Goal: Transaction & Acquisition: Purchase product/service

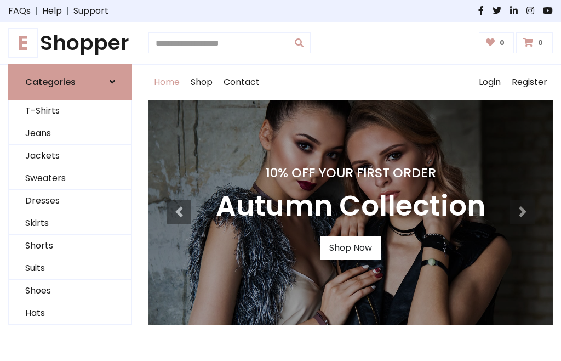
click at [281, 180] on h4 "10% Off Your First Order" at bounding box center [351, 172] width 270 height 15
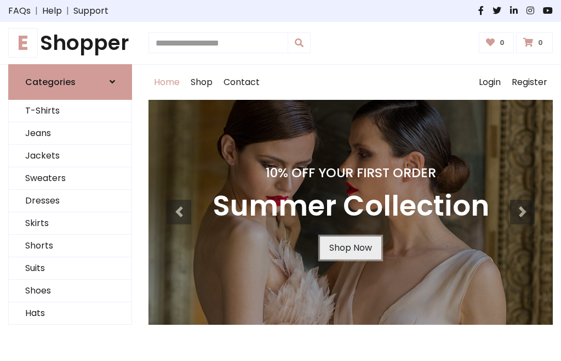
click at [350, 247] on link "Shop Now" at bounding box center [350, 247] width 61 height 23
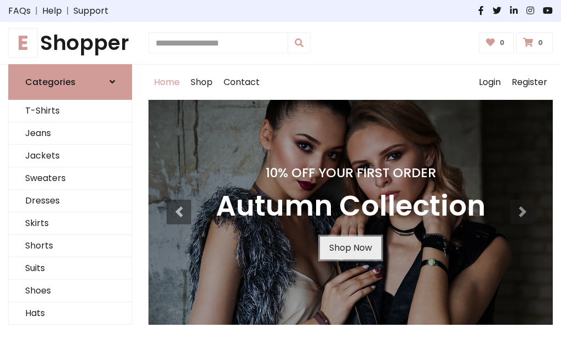
click at [350, 247] on link "Shop Now" at bounding box center [350, 247] width 61 height 23
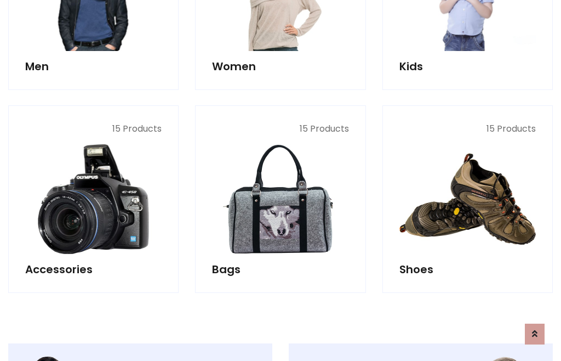
scroll to position [1093, 0]
